Goal: Navigation & Orientation: Find specific page/section

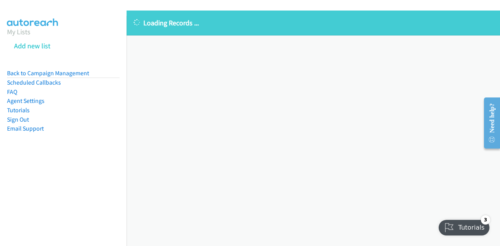
click at [353, 64] on div "Loading Records ... Sorry, something went wrong please try again." at bounding box center [312, 129] width 373 height 236
click at [20, 33] on link "My Lists" at bounding box center [18, 31] width 23 height 9
click at [22, 33] on link "My Lists" at bounding box center [18, 31] width 23 height 9
click at [16, 32] on link "My Lists" at bounding box center [18, 31] width 23 height 9
